Goal: Transaction & Acquisition: Purchase product/service

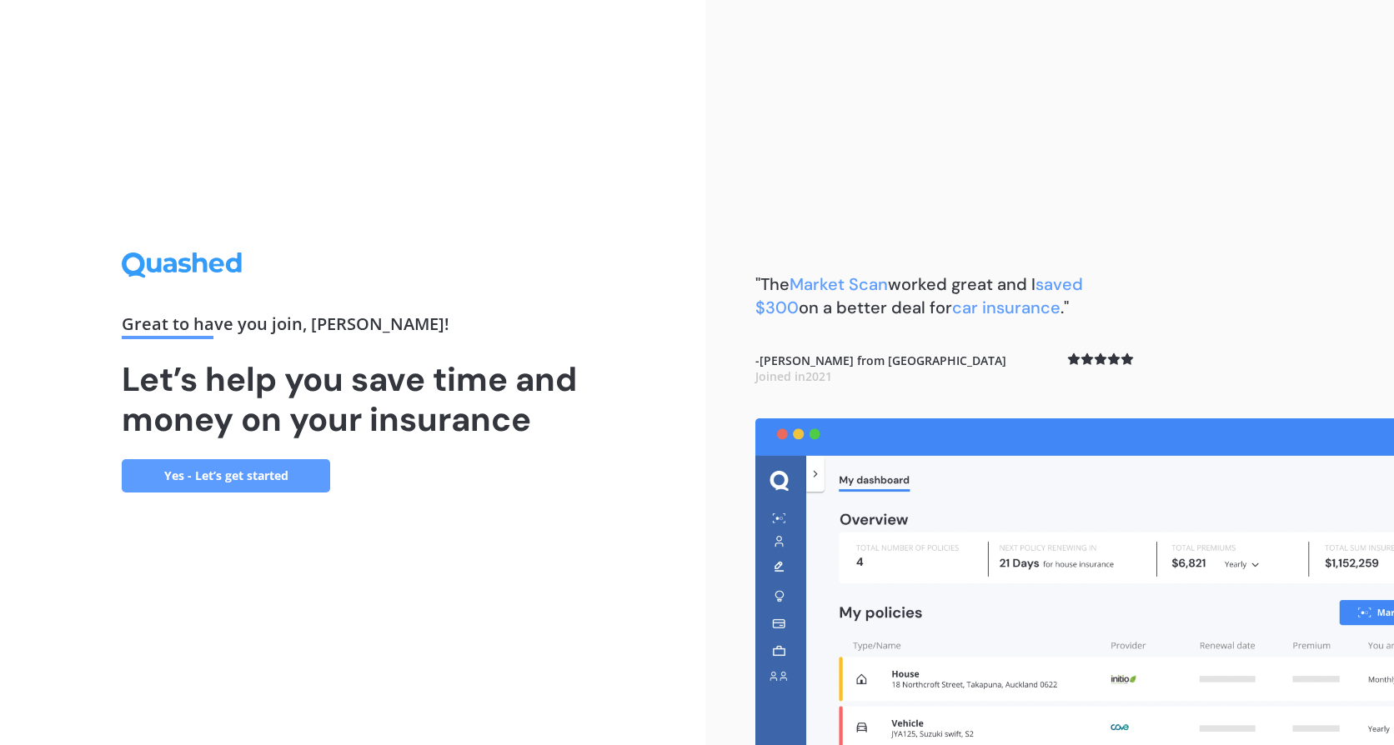
click at [226, 485] on link "Yes - Let’s get started" at bounding box center [226, 475] width 208 height 33
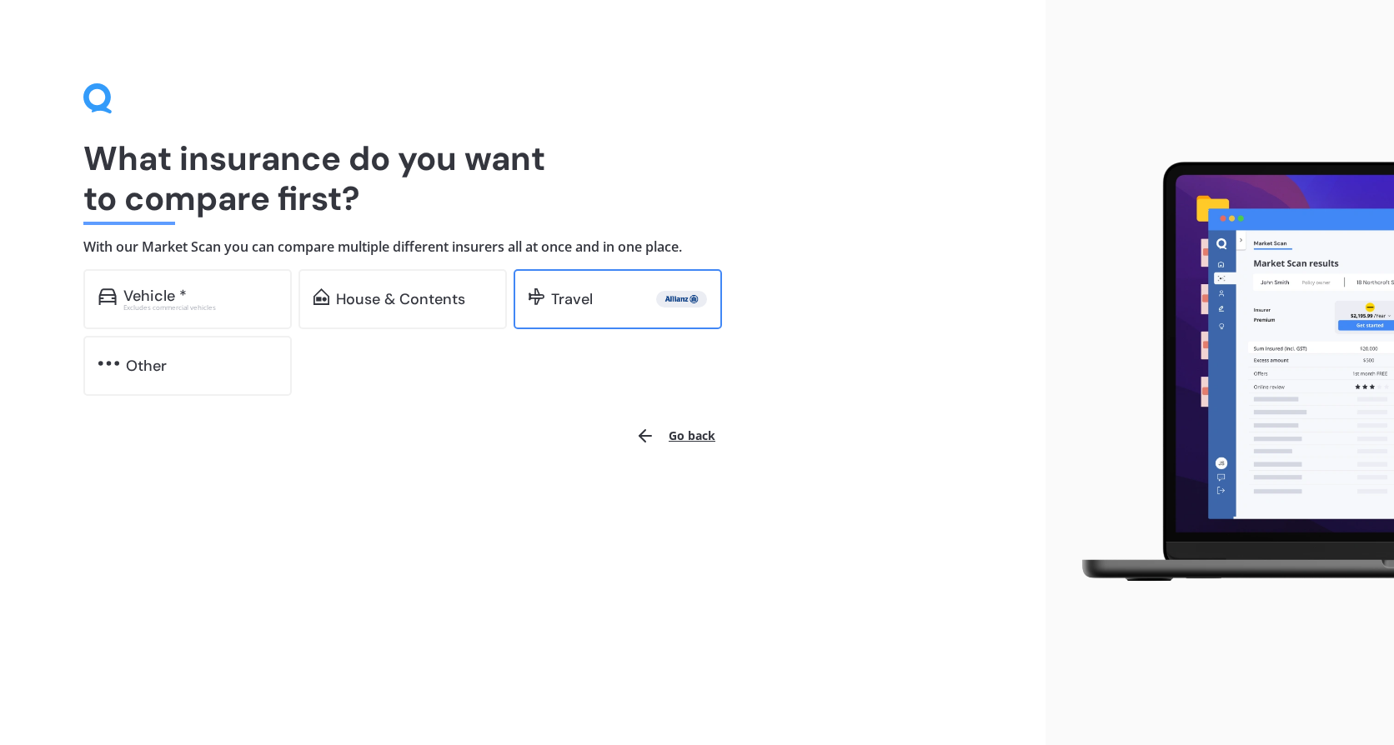
click at [615, 310] on div "Travel" at bounding box center [618, 299] width 208 height 60
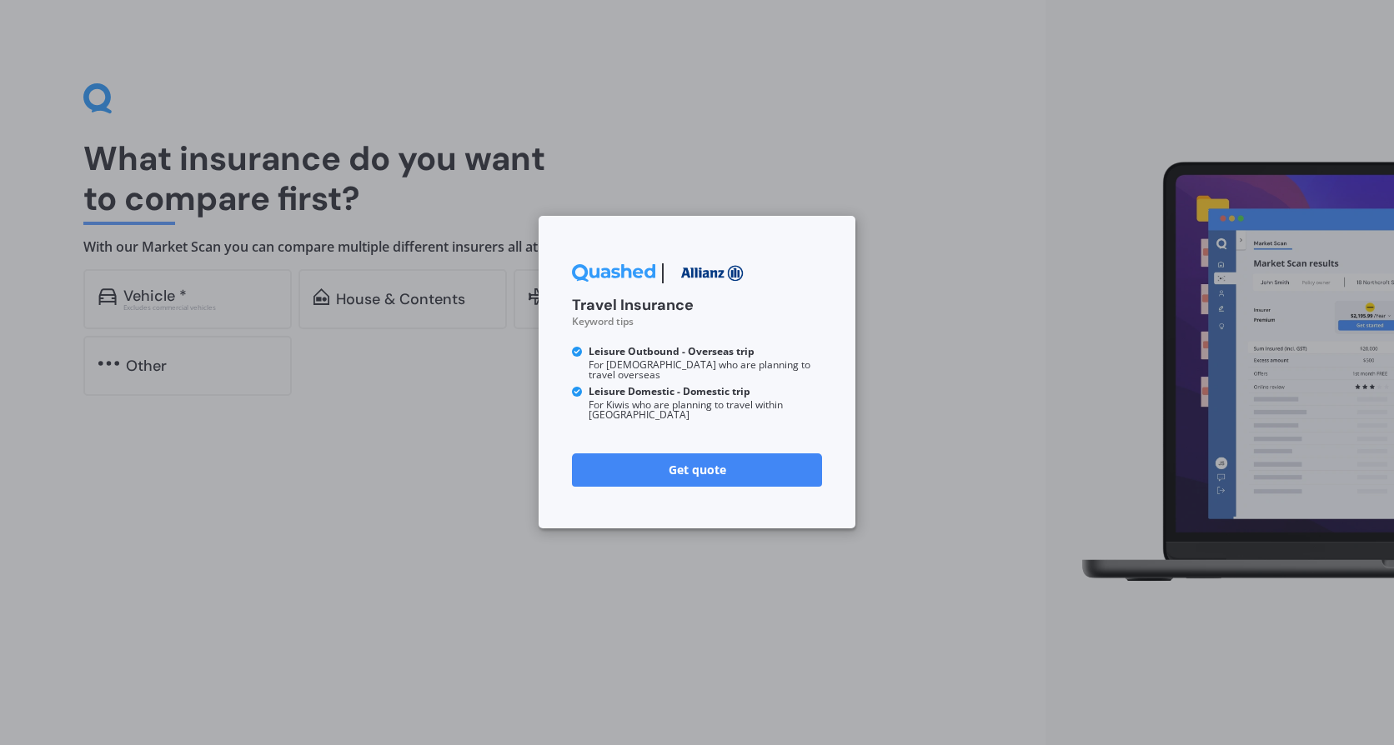
click at [468, 554] on div "Travel Insurance Keyword tips Leisure Outbound - Overseas trip For Kiwis who ar…" at bounding box center [697, 372] width 1394 height 745
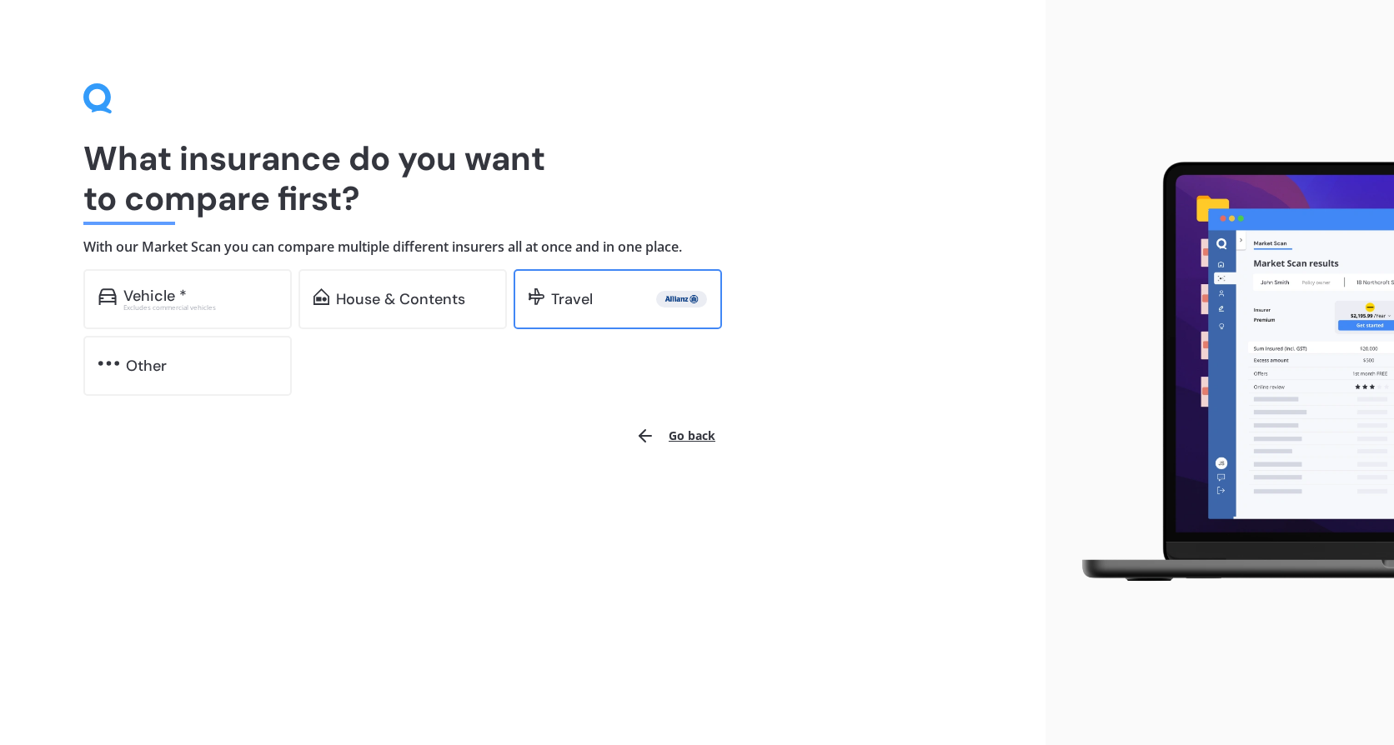
click at [578, 306] on div "Travel" at bounding box center [572, 299] width 42 height 17
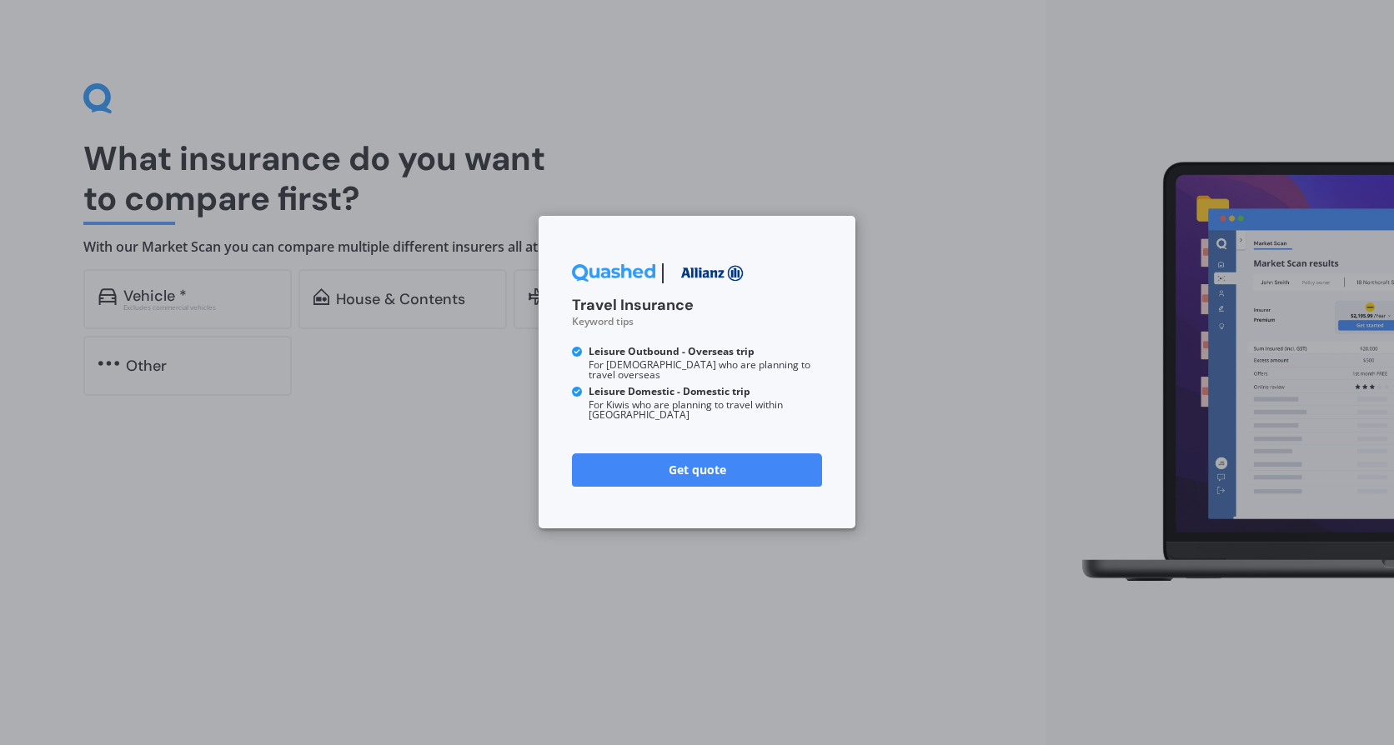
click at [440, 479] on div "Travel Insurance Keyword tips Leisure Outbound - Overseas trip For Kiwis who ar…" at bounding box center [697, 372] width 1394 height 745
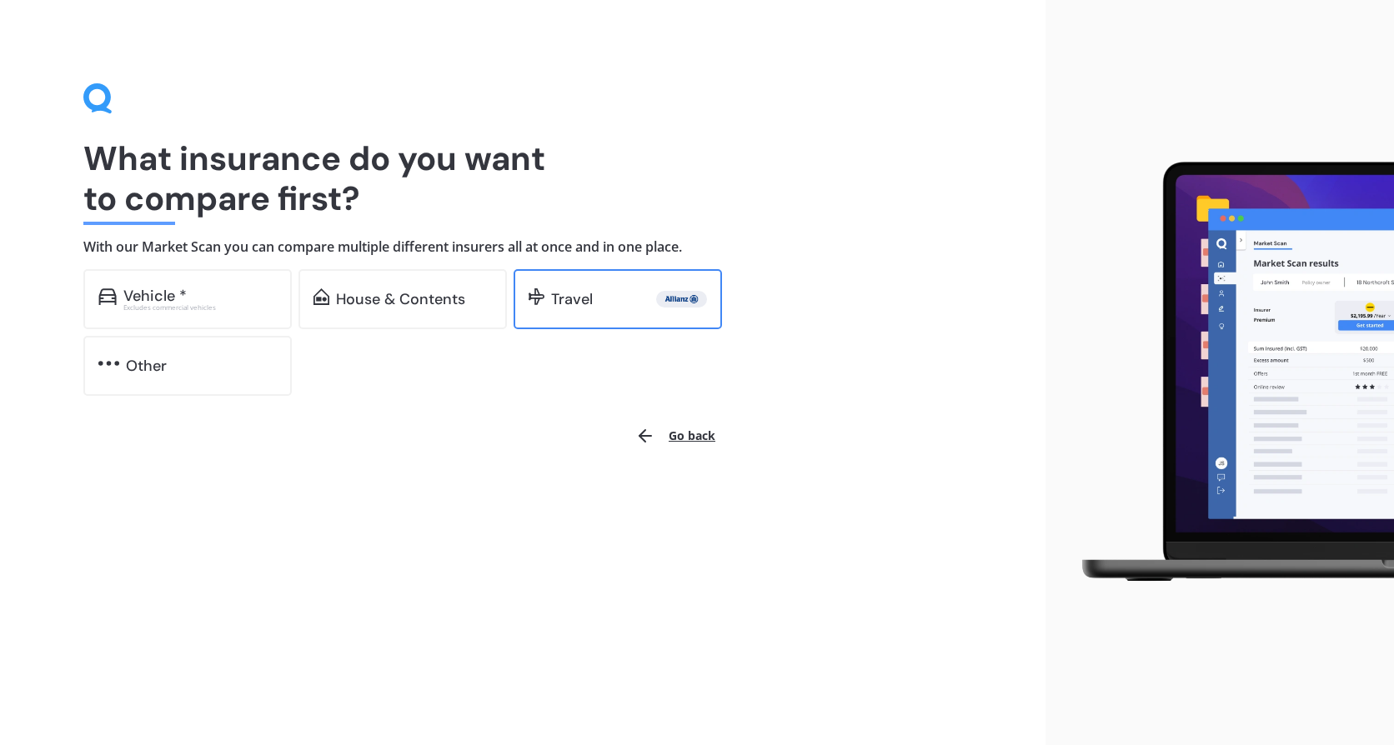
click at [539, 300] on img at bounding box center [537, 296] width 16 height 17
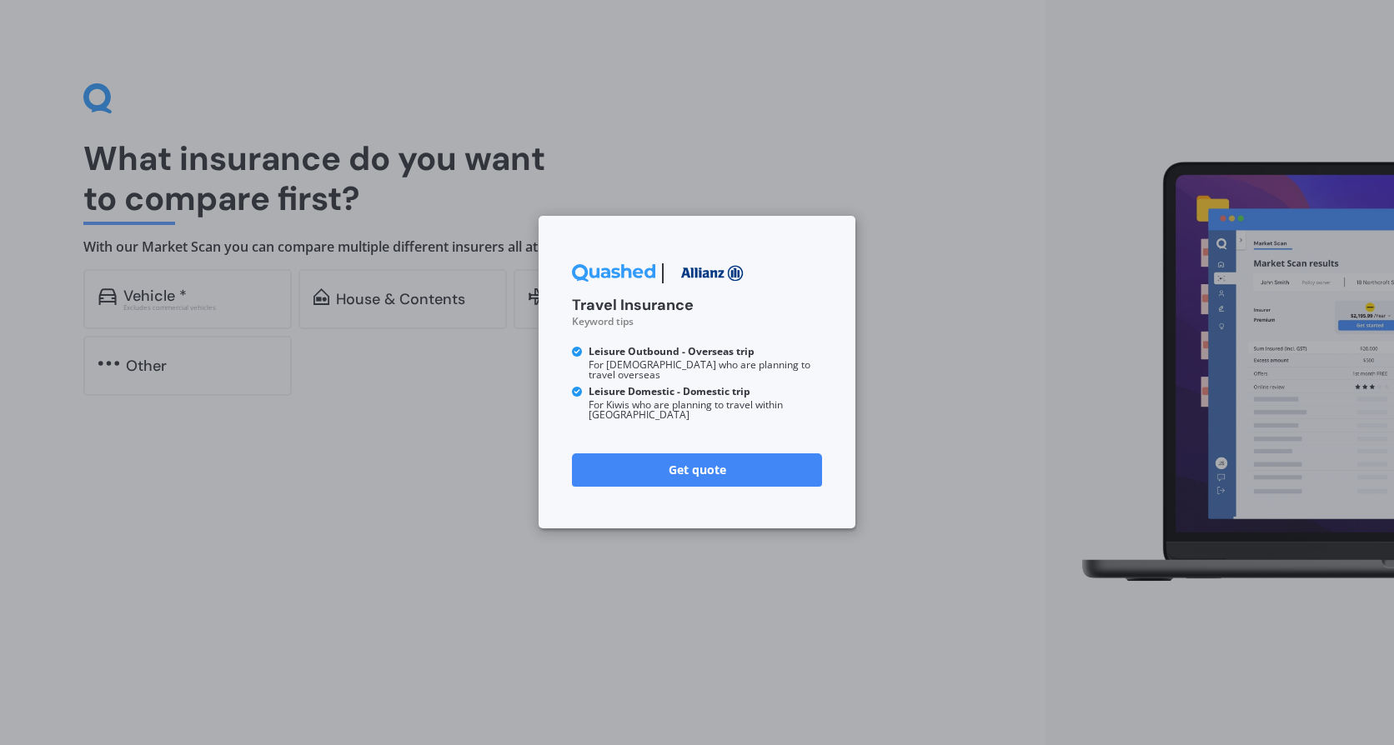
click at [664, 460] on link "Get quote" at bounding box center [697, 470] width 250 height 33
